Goal: Information Seeking & Learning: Learn about a topic

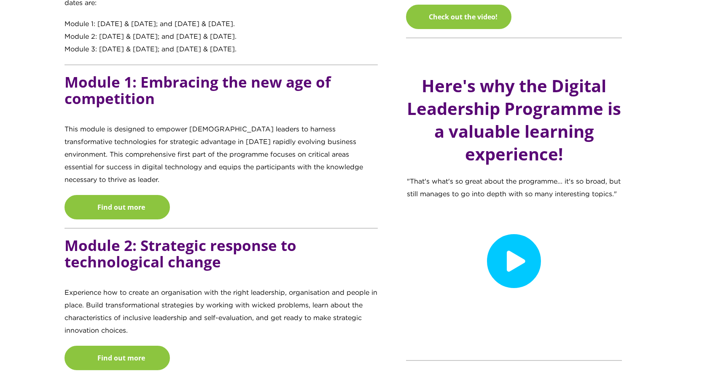
scroll to position [843, 0]
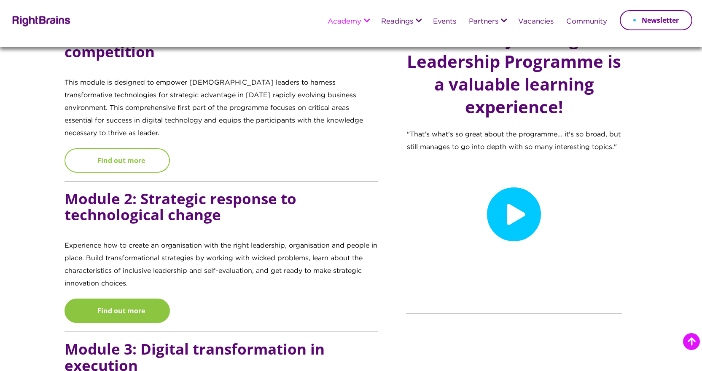
click at [113, 148] on link "Find out more" at bounding box center [117, 160] width 105 height 24
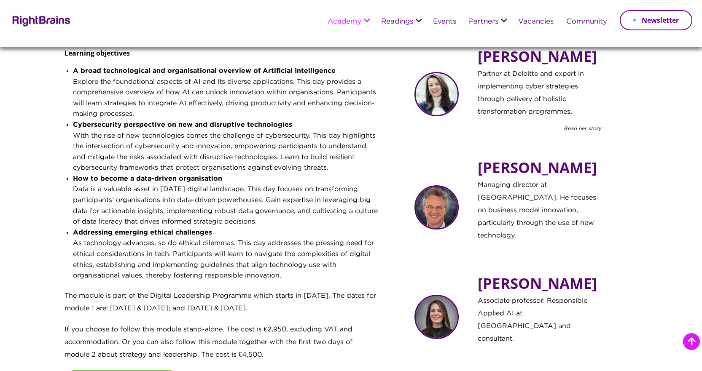
scroll to position [590, 0]
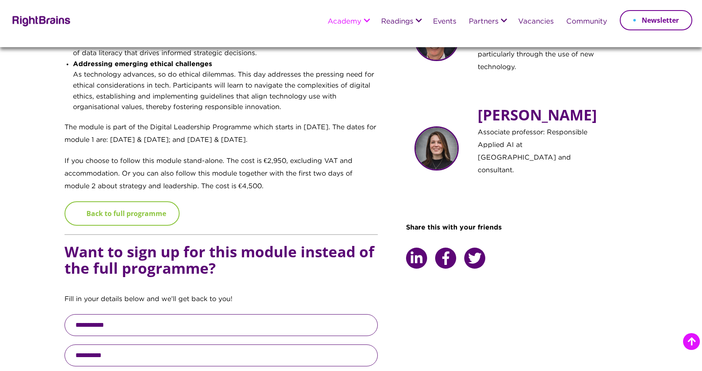
click at [126, 212] on link "Back to full programme" at bounding box center [122, 214] width 115 height 24
